Goal: Contribute content: Contribute content

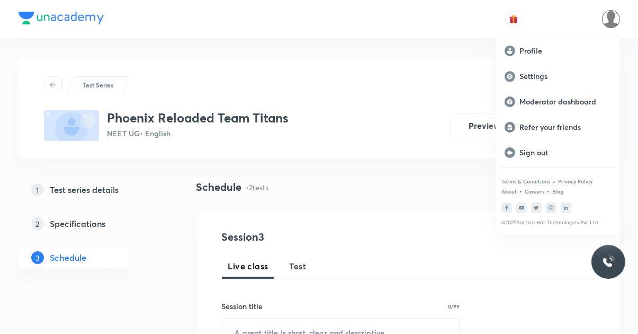
click at [564, 95] on div "Moderator dashboard" at bounding box center [557, 101] width 123 height 25
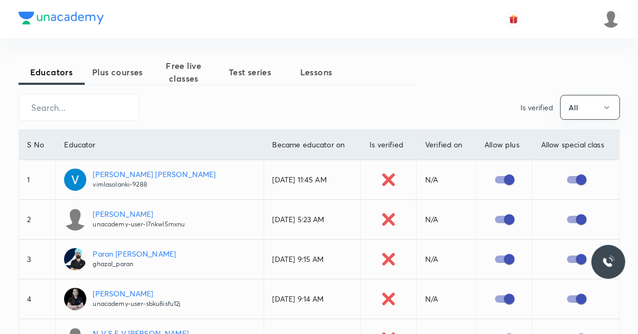
click at [84, 102] on input "text" at bounding box center [79, 107] width 120 height 27
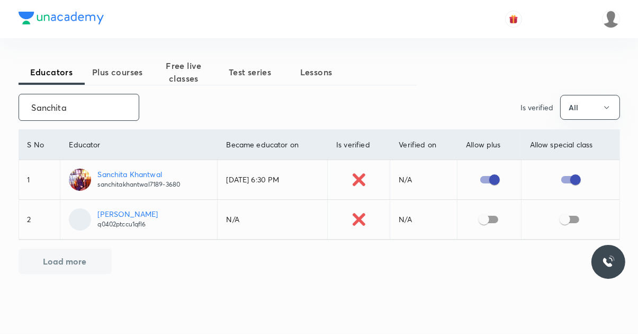
type input "Sanchita"
click at [139, 169] on p "Sanchita Khantwal" at bounding box center [138, 173] width 83 height 11
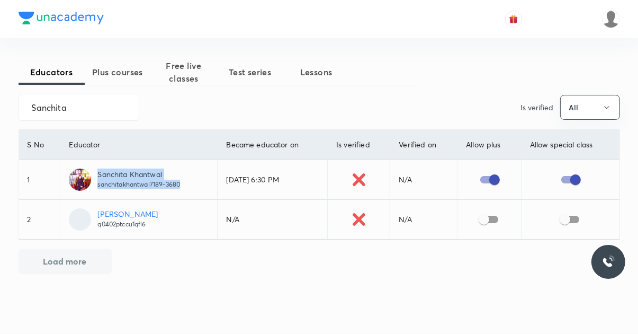
scroll to position [8, 0]
copy p "sanchitakhantwal7189-3680"
click at [122, 59] on button "Plus courses" at bounding box center [118, 71] width 66 height 25
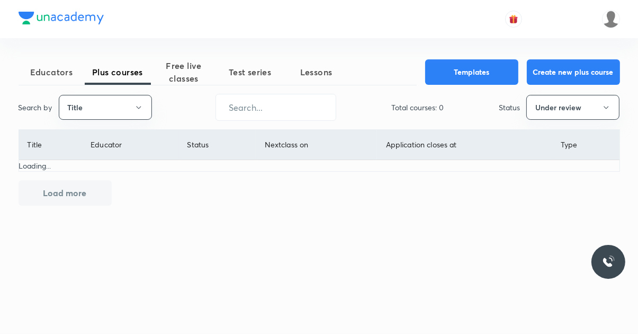
click at [118, 104] on button "Title" at bounding box center [105, 107] width 93 height 25
click at [123, 160] on span "Username" at bounding box center [104, 159] width 79 height 11
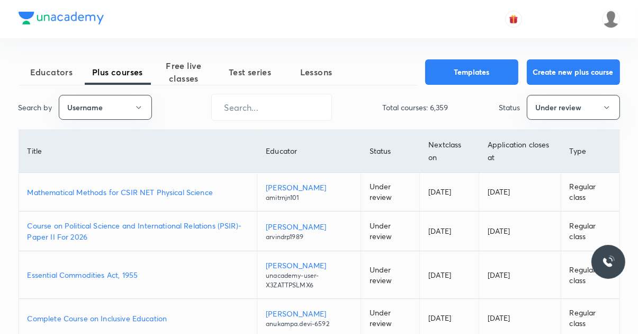
click at [275, 111] on input "text" at bounding box center [272, 107] width 120 height 27
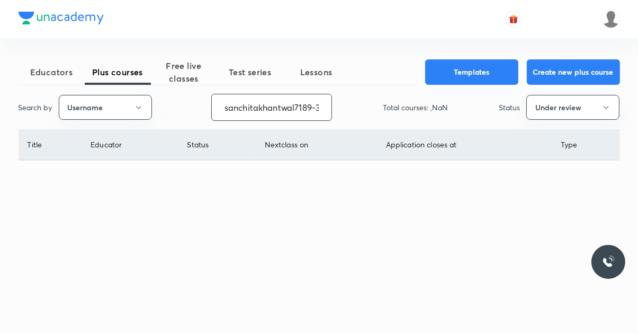
scroll to position [0, 16]
type input "sanchitakhantwal7189-3680"
click at [587, 109] on button "Under review" at bounding box center [573, 107] width 93 height 25
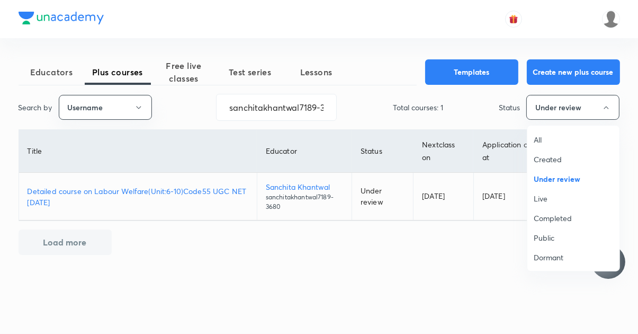
click at [387, 282] on div at bounding box center [319, 167] width 638 height 334
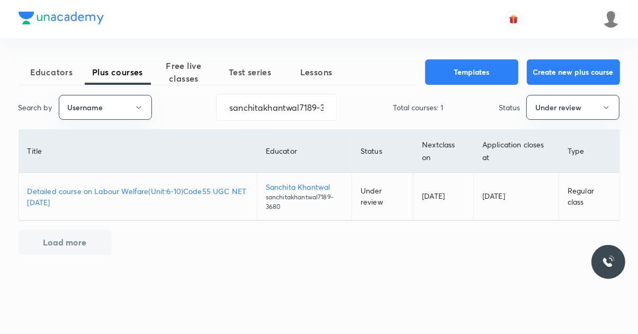
click at [65, 190] on p "Detailed course on Labour Welfare(Unit:6-10)Code55 UGC NET [DATE]" at bounding box center [138, 196] width 221 height 22
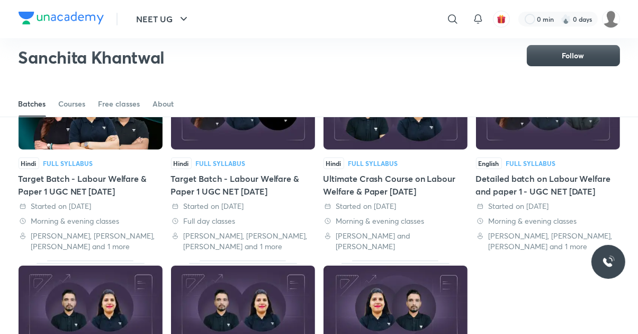
scroll to position [117, 0]
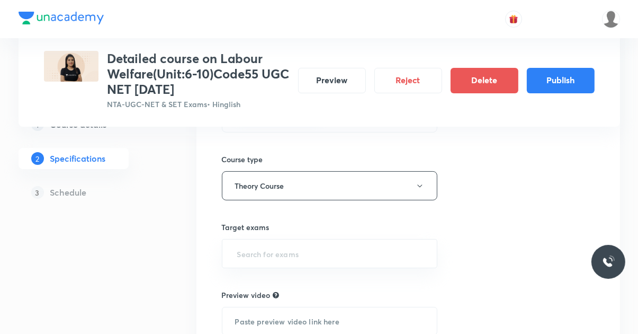
scroll to position [331, 0]
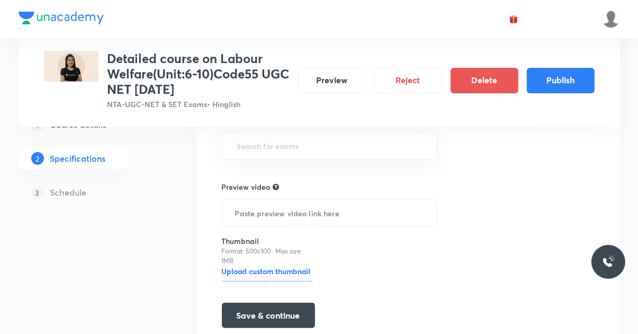
click at [331, 84] on button "Preview" at bounding box center [332, 80] width 68 height 25
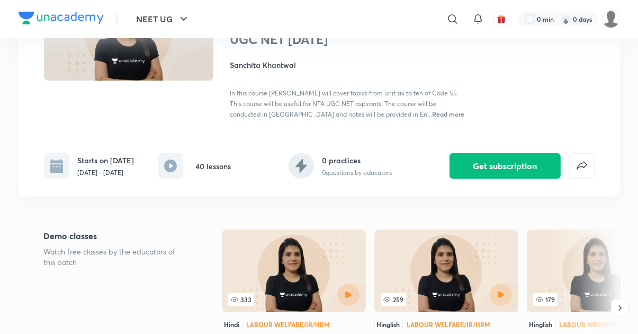
scroll to position [128, 0]
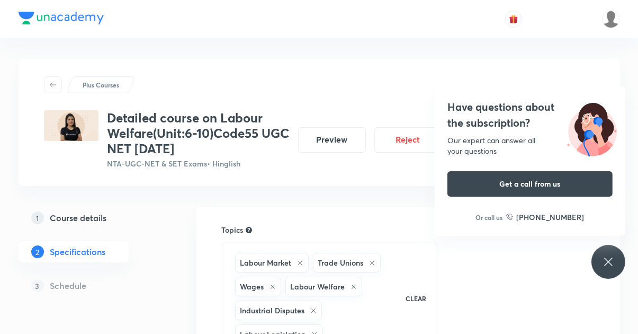
click at [613, 264] on icon at bounding box center [608, 261] width 13 height 13
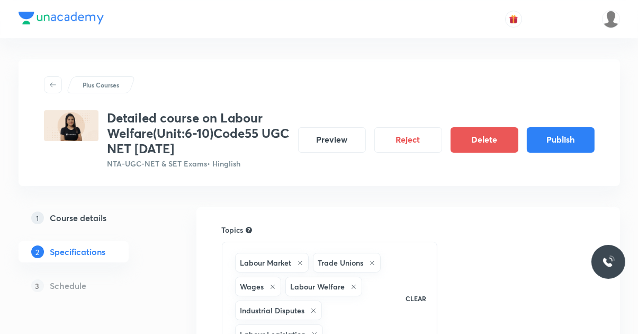
click at [565, 140] on button "Publish" at bounding box center [561, 139] width 68 height 25
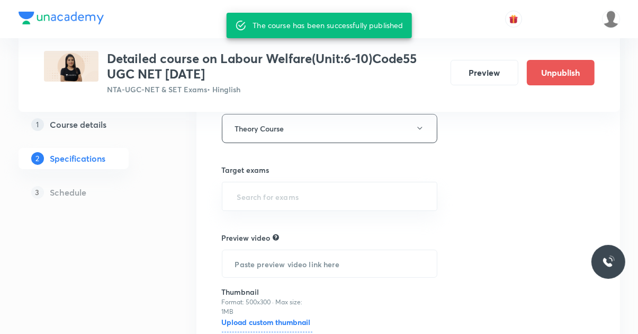
scroll to position [315, 0]
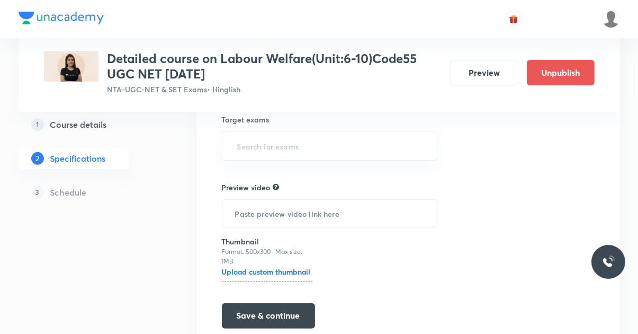
click at [272, 318] on button "Save & continue" at bounding box center [268, 315] width 93 height 25
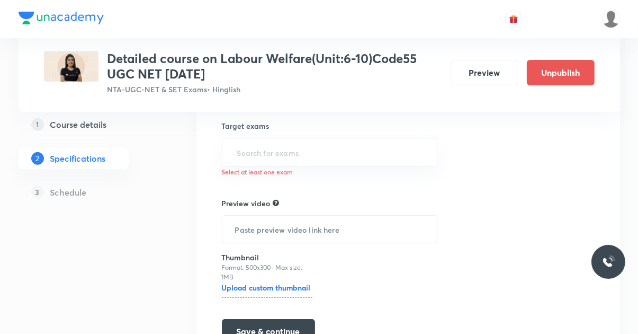
click at [332, 156] on input "text" at bounding box center [330, 152] width 190 height 20
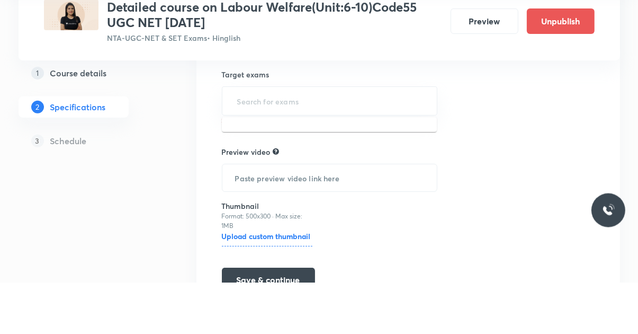
scroll to position [309, 0]
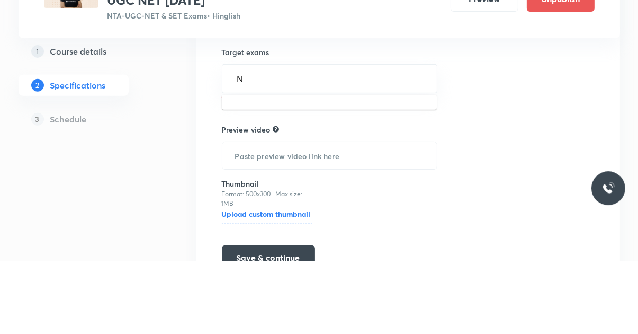
type input "Nt"
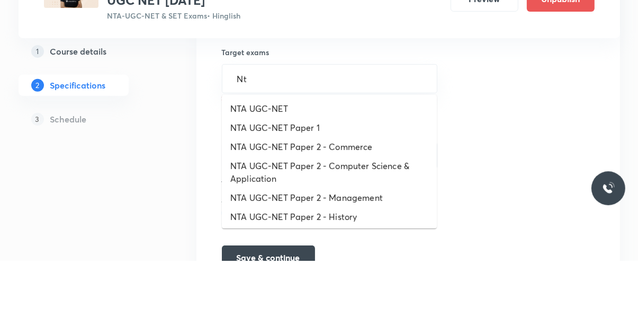
click at [355, 182] on li "NTA UGC-NET" at bounding box center [329, 182] width 215 height 19
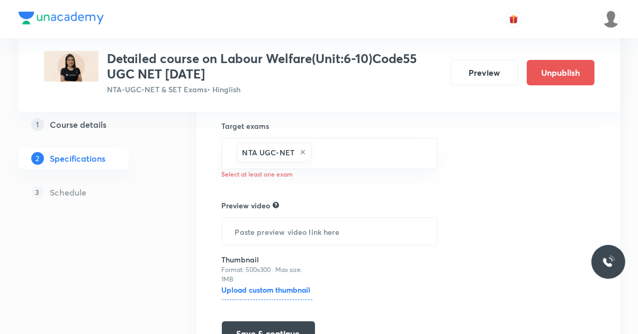
click at [276, 329] on button "Save & continue" at bounding box center [268, 333] width 93 height 25
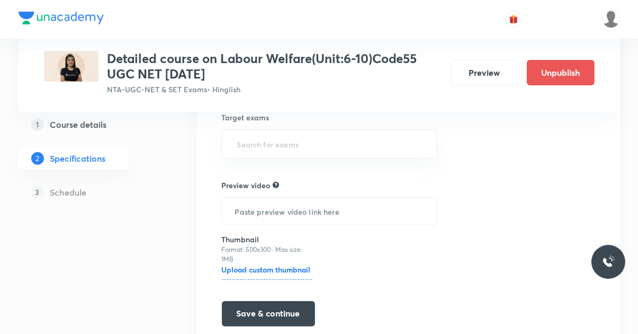
scroll to position [315, 0]
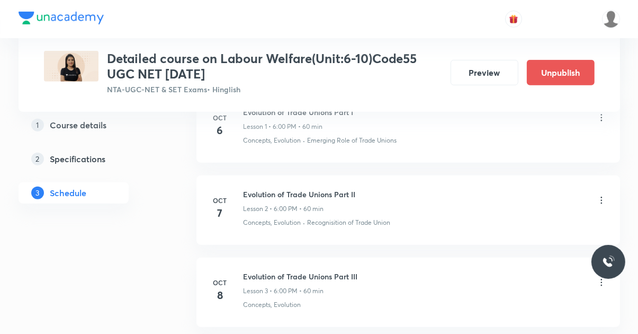
scroll to position [632, 0]
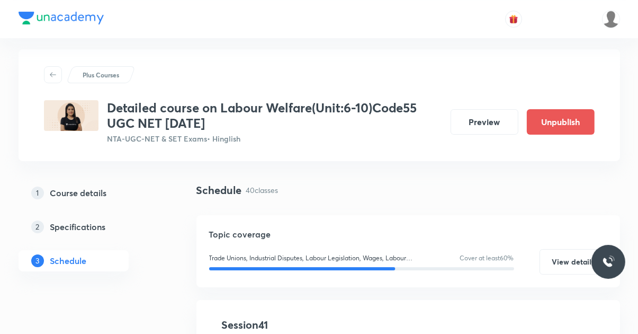
scroll to position [0, 0]
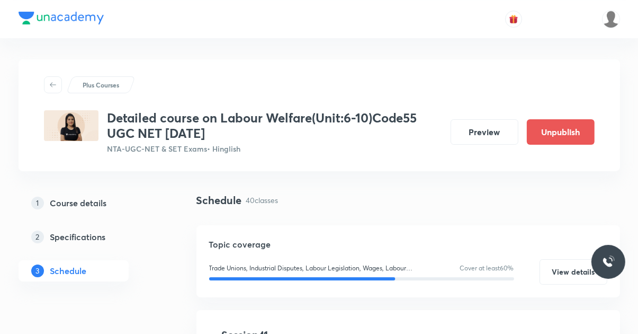
click at [485, 131] on button "Preview" at bounding box center [485, 131] width 68 height 25
